Goal: Information Seeking & Learning: Learn about a topic

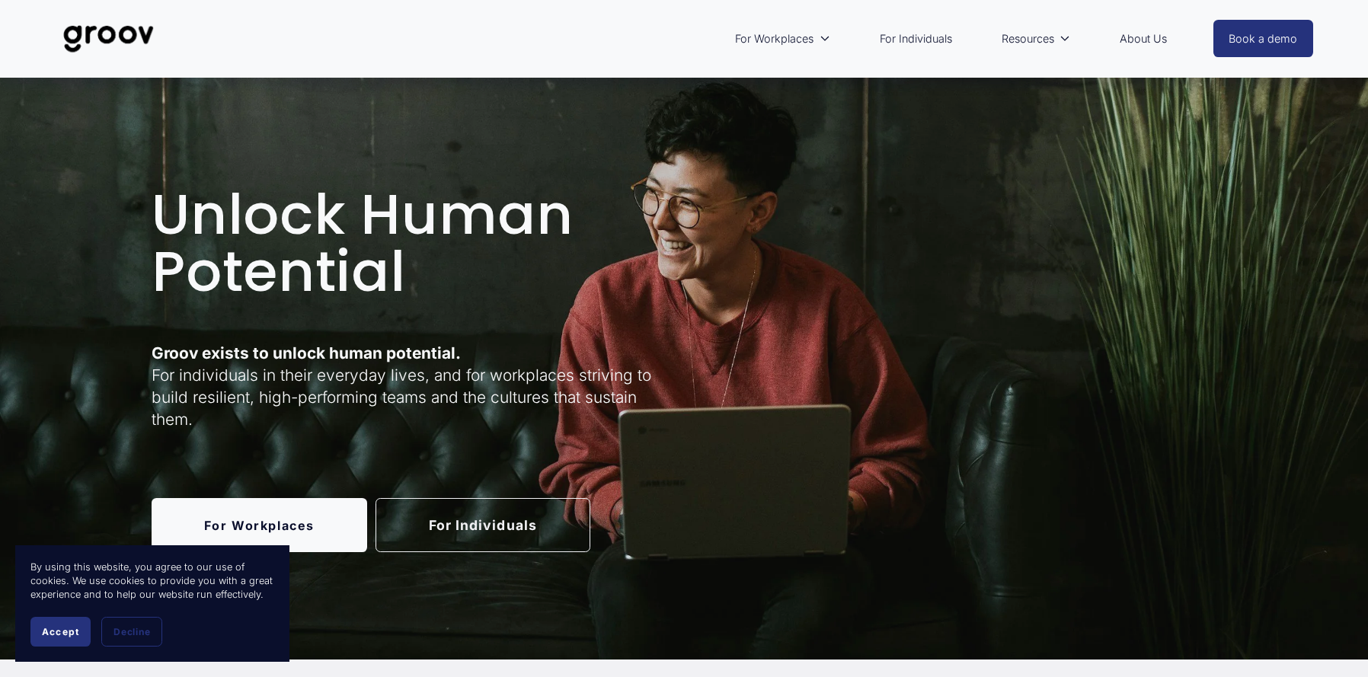
click at [929, 40] on link "For Individuals" at bounding box center [916, 38] width 88 height 35
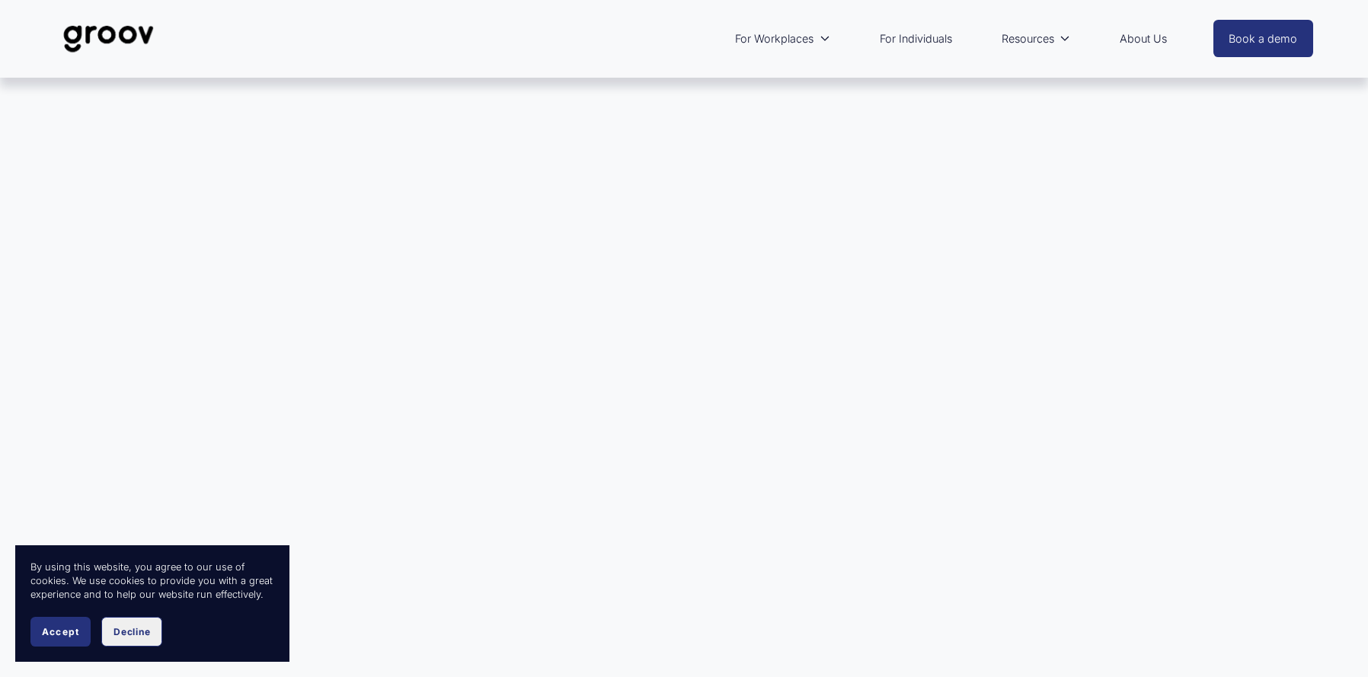
click at [136, 640] on button "Decline" at bounding box center [131, 632] width 61 height 30
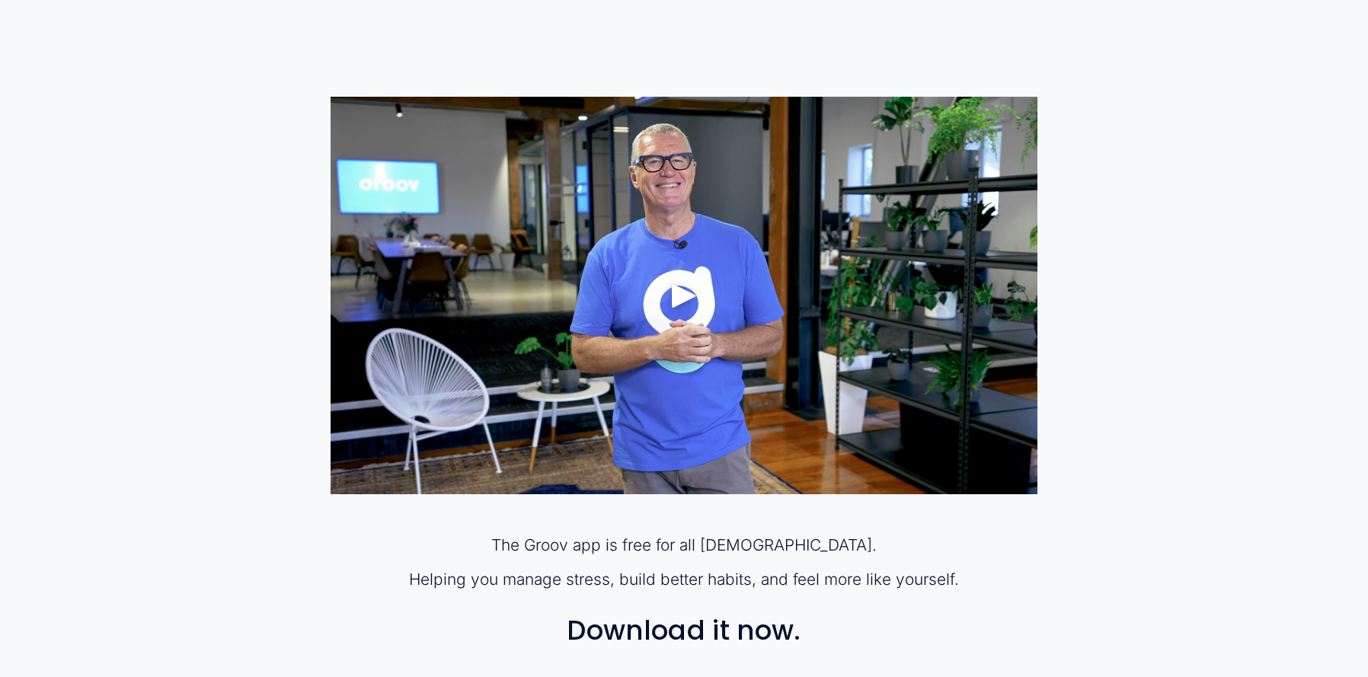
scroll to position [914, 0]
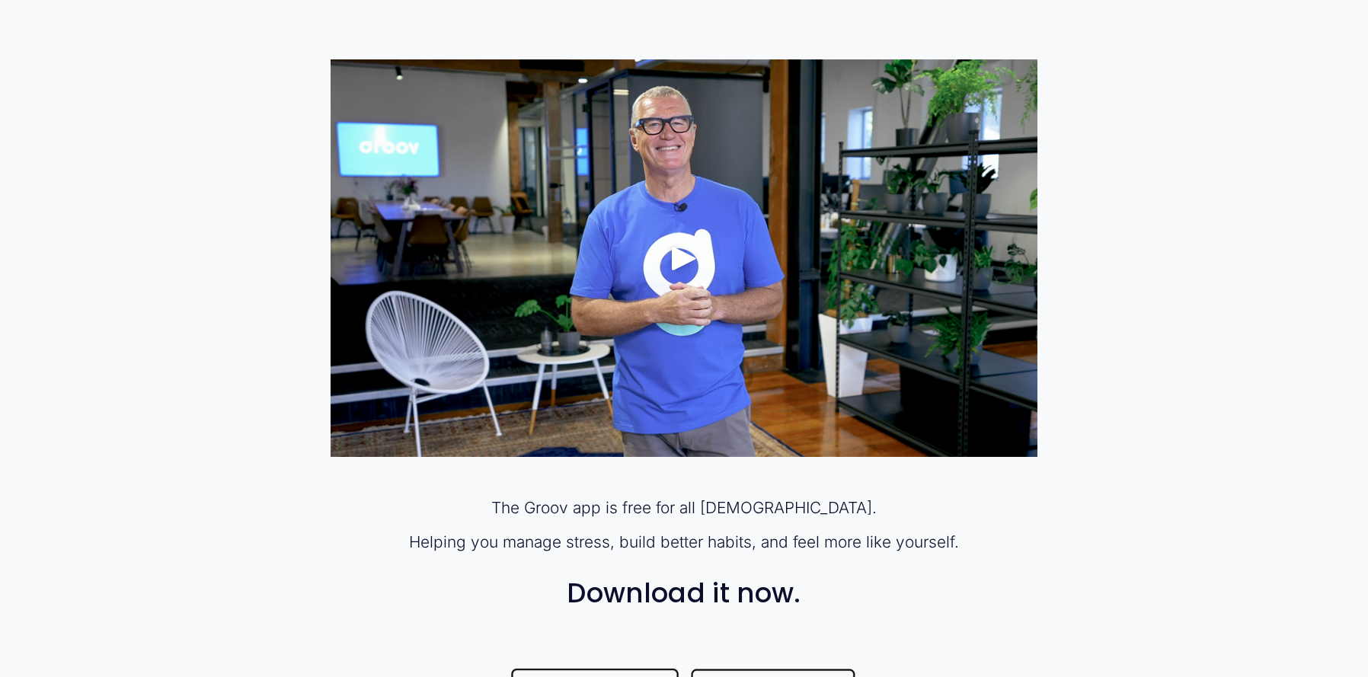
click at [676, 258] on div "Play" at bounding box center [684, 258] width 37 height 37
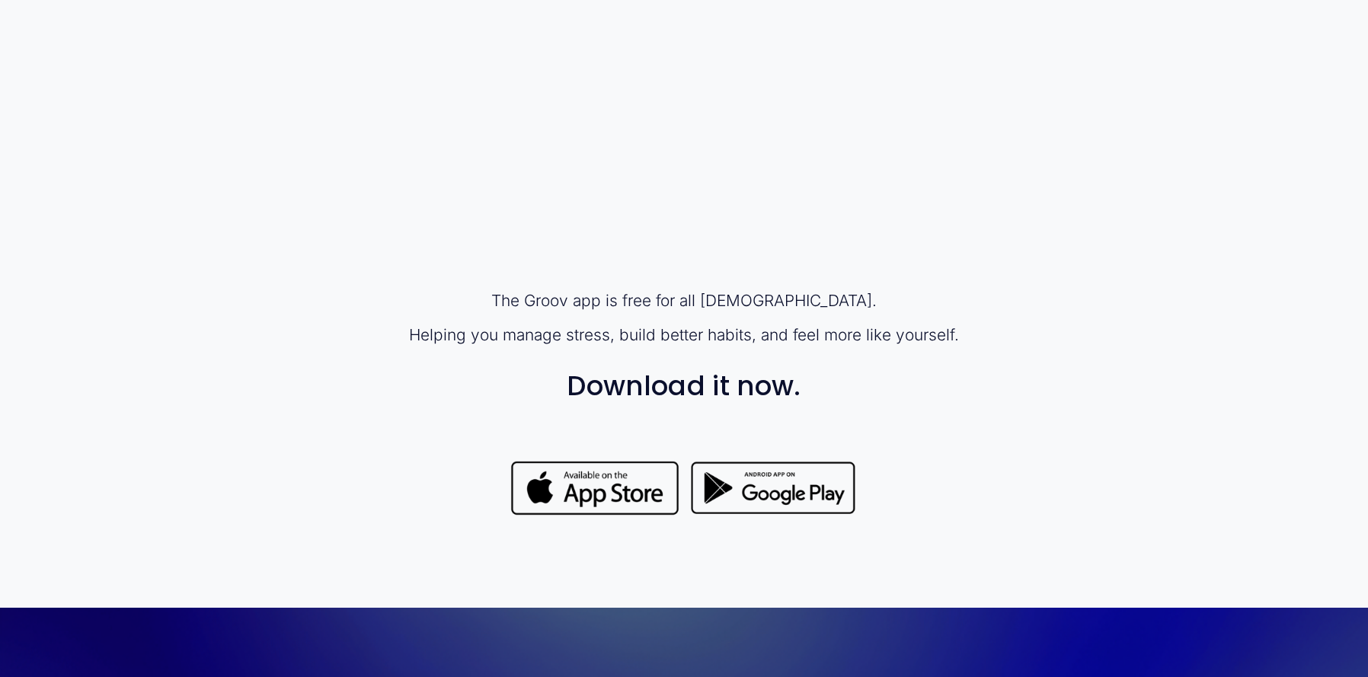
scroll to position [1142, 0]
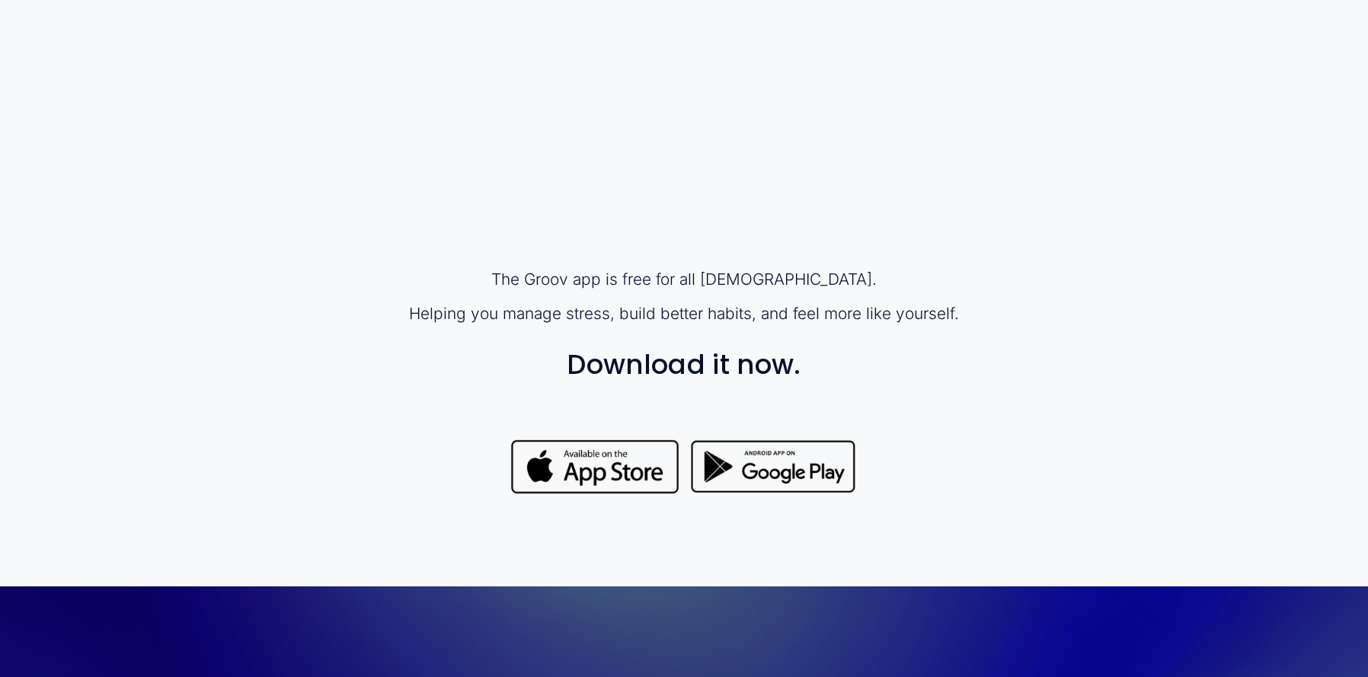
click at [803, 475] on div at bounding box center [774, 467] width 171 height 60
